Goal: Browse casually

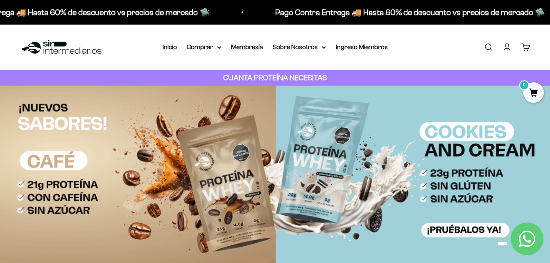
drag, startPoint x: 244, startPoint y: 174, endPoint x: 214, endPoint y: 176, distance: 29.1
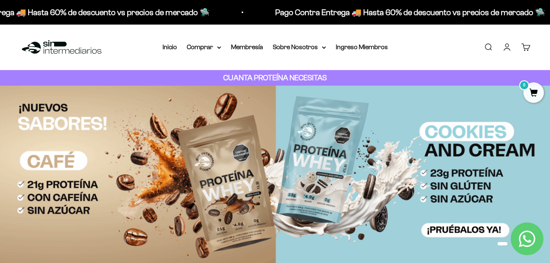
click at [214, 176] on img at bounding box center [275, 175] width 550 height 179
